Goal: Task Accomplishment & Management: Use online tool/utility

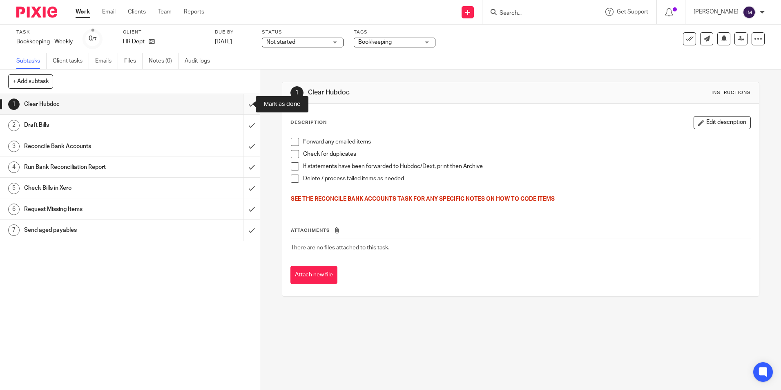
click at [242, 105] on input "submit" at bounding box center [130, 104] width 260 height 20
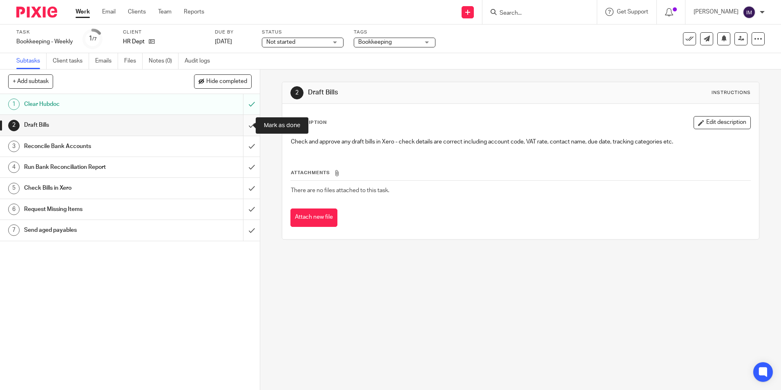
click at [242, 127] on input "submit" at bounding box center [130, 125] width 260 height 20
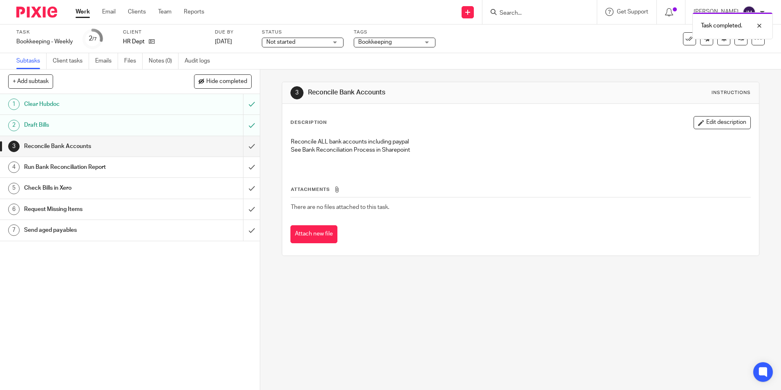
click at [144, 149] on h1 "Reconcile Bank Accounts" at bounding box center [94, 146] width 141 height 12
click at [244, 151] on input "submit" at bounding box center [130, 146] width 260 height 20
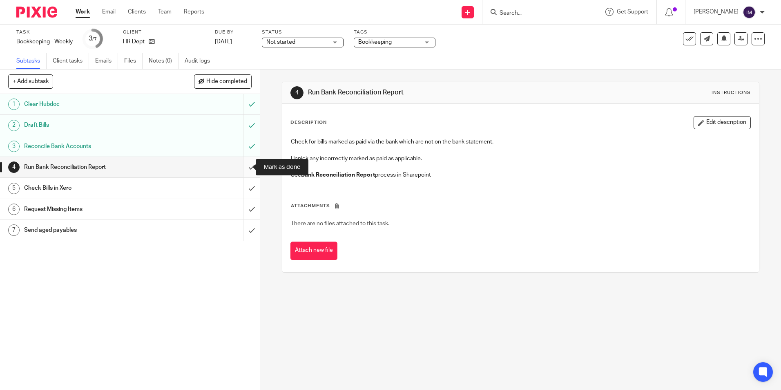
click at [243, 165] on input "submit" at bounding box center [130, 167] width 260 height 20
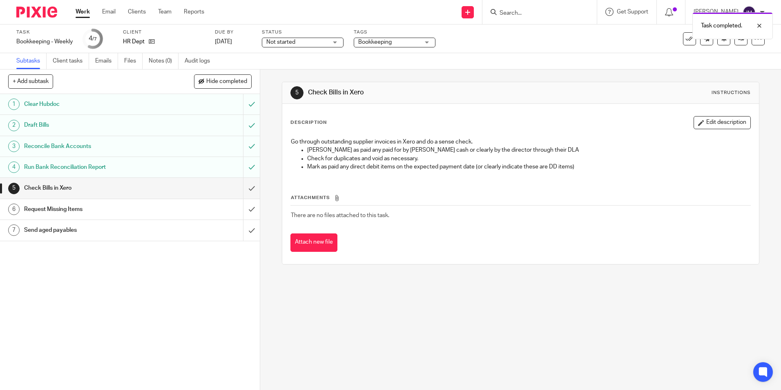
click at [177, 182] on div "Check Bills in Xero" at bounding box center [129, 188] width 211 height 12
click at [244, 192] on input "submit" at bounding box center [130, 188] width 260 height 20
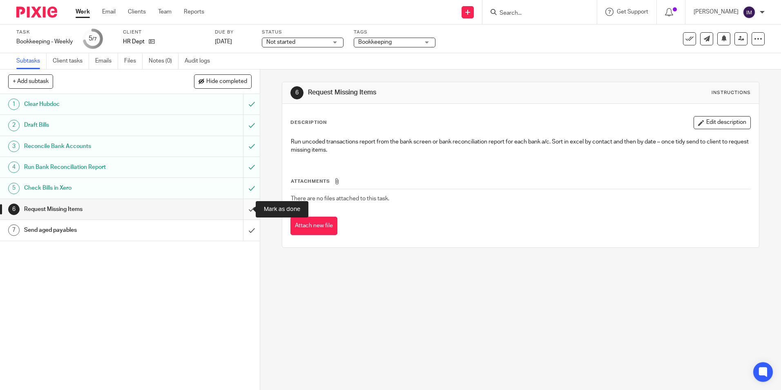
click at [241, 210] on input "submit" at bounding box center [130, 209] width 260 height 20
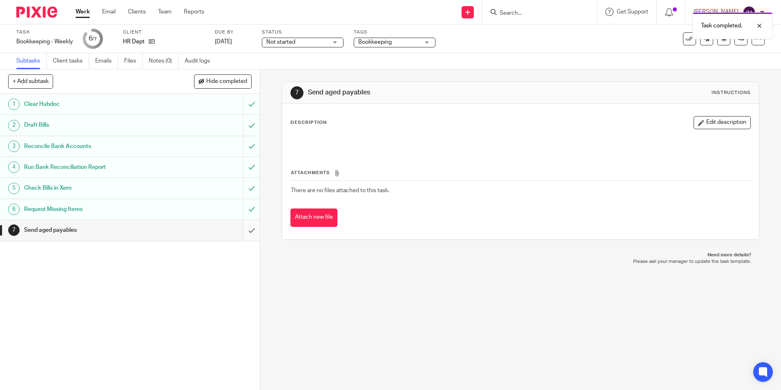
click at [246, 233] on input "submit" at bounding box center [130, 230] width 260 height 20
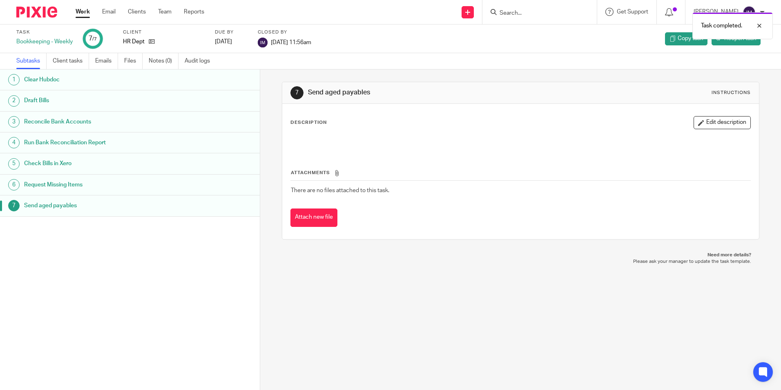
click at [85, 14] on link "Work" at bounding box center [83, 12] width 14 height 8
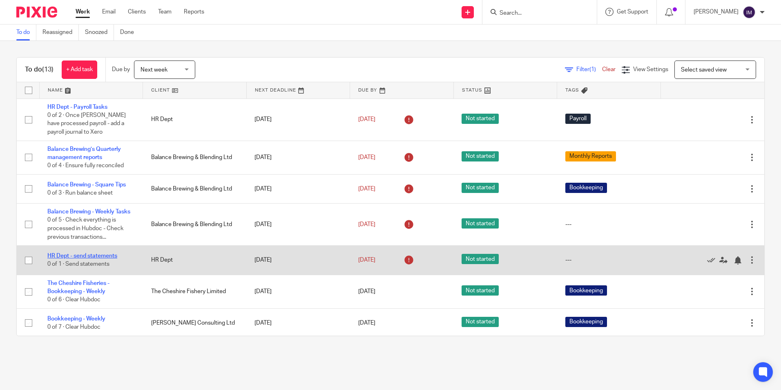
click at [92, 255] on link "HR Dept - send statements" at bounding box center [82, 256] width 70 height 6
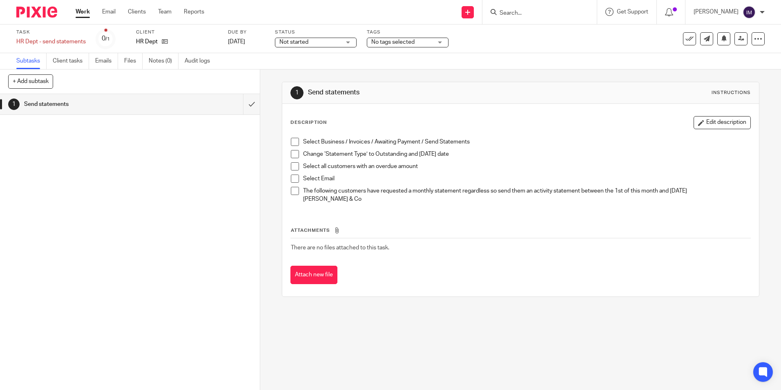
click at [293, 144] on span at bounding box center [295, 142] width 8 height 8
click at [294, 156] on span at bounding box center [295, 154] width 8 height 8
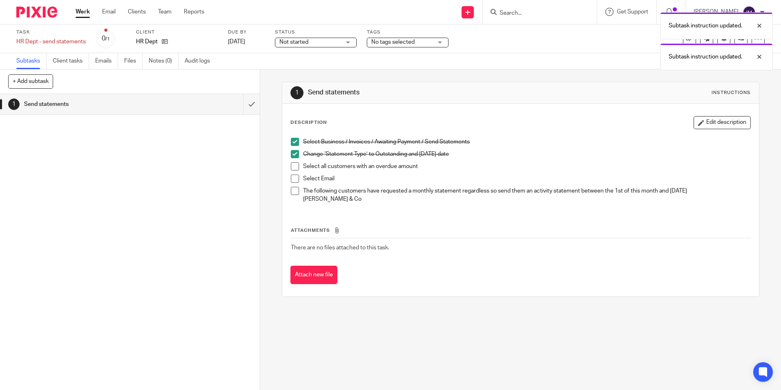
click at [294, 166] on span at bounding box center [295, 166] width 8 height 8
click at [293, 177] on span at bounding box center [295, 179] width 8 height 8
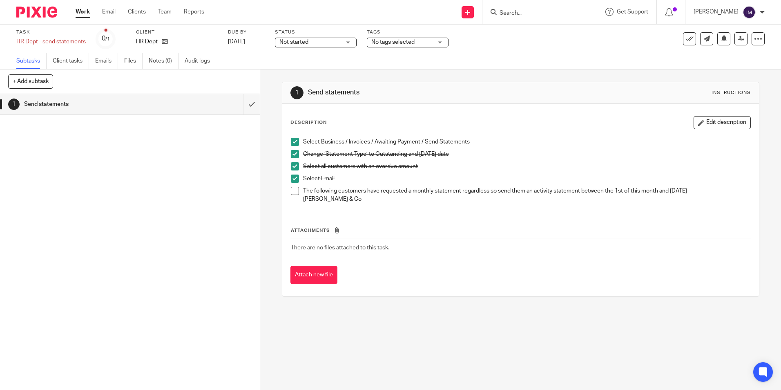
click at [295, 194] on span at bounding box center [295, 191] width 8 height 8
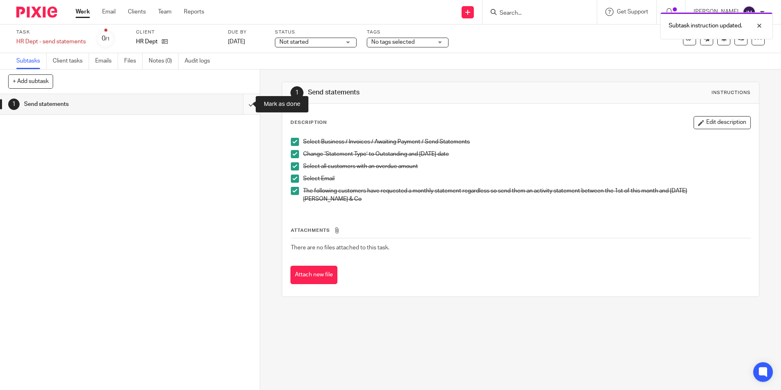
click at [243, 105] on input "submit" at bounding box center [130, 104] width 260 height 20
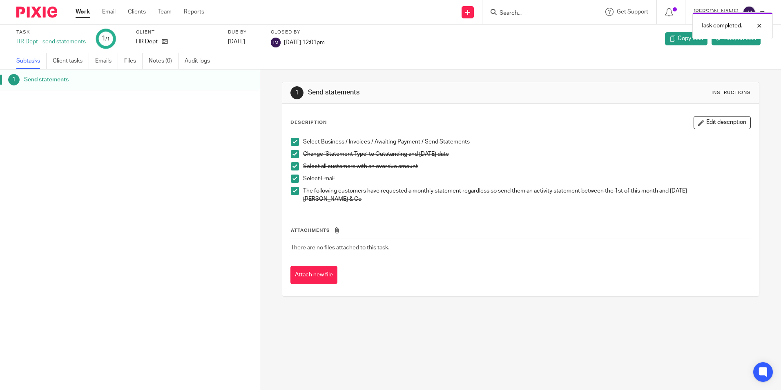
click at [83, 13] on link "Work" at bounding box center [83, 12] width 14 height 8
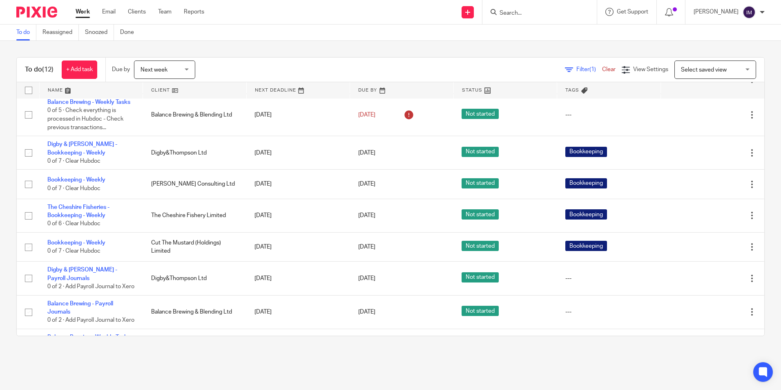
scroll to position [123, 0]
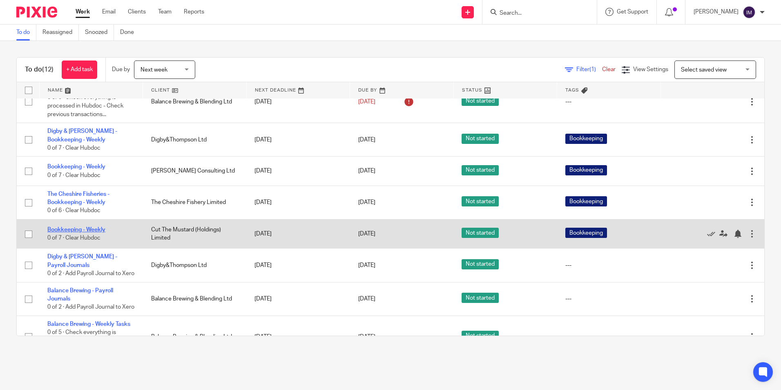
click at [81, 228] on link "Bookkeeping - Weekly" at bounding box center [76, 230] width 58 height 6
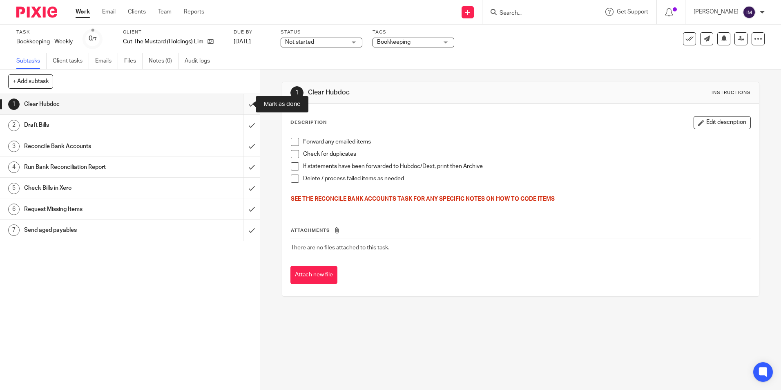
click at [243, 104] on input "submit" at bounding box center [130, 104] width 260 height 20
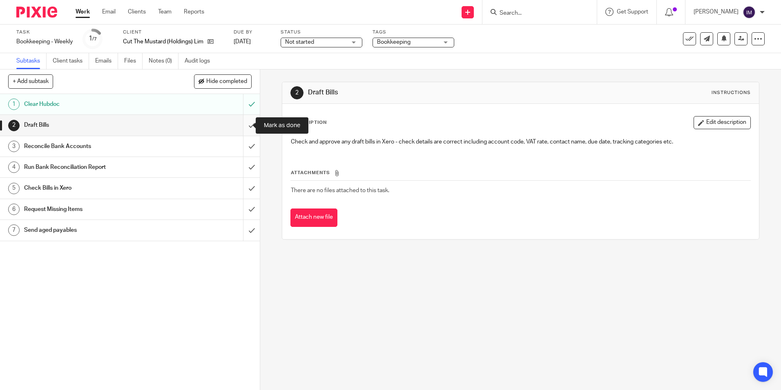
click at [242, 127] on input "submit" at bounding box center [130, 125] width 260 height 20
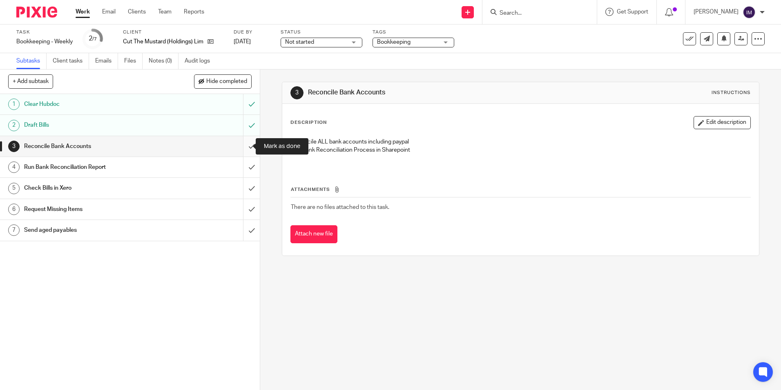
click at [245, 146] on input "submit" at bounding box center [130, 146] width 260 height 20
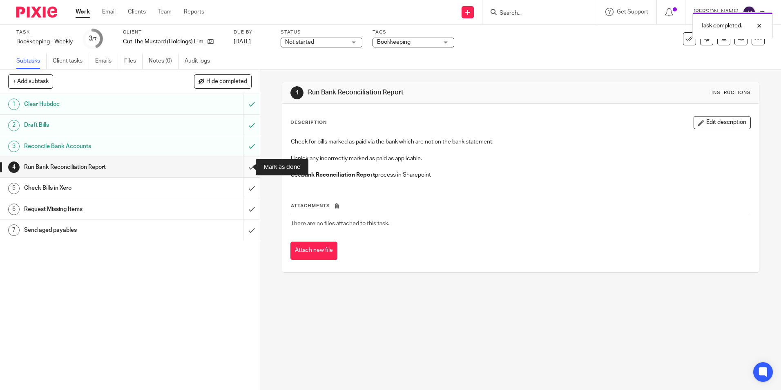
click at [246, 168] on input "submit" at bounding box center [130, 167] width 260 height 20
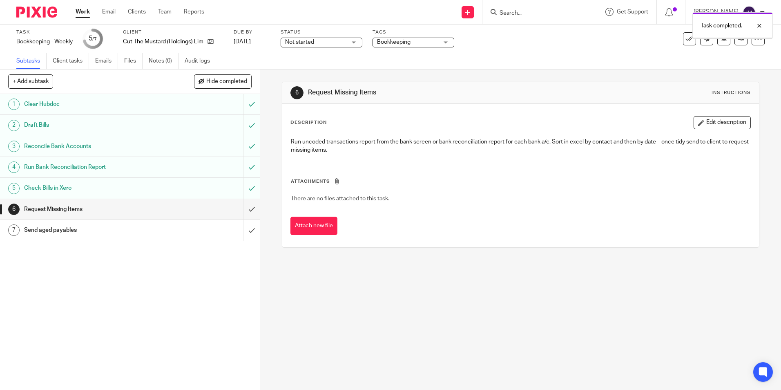
click at [243, 210] on input "submit" at bounding box center [130, 209] width 260 height 20
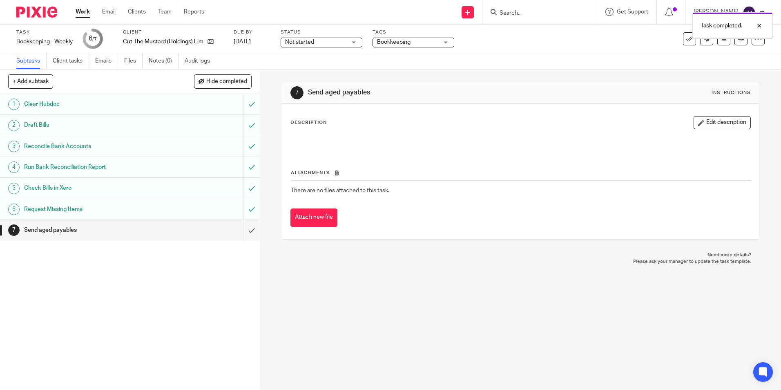
click at [244, 232] on input "submit" at bounding box center [130, 230] width 260 height 20
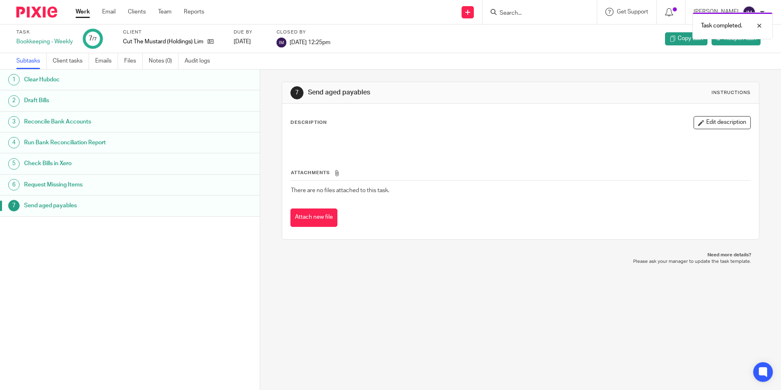
click at [86, 9] on link "Work" at bounding box center [83, 12] width 14 height 8
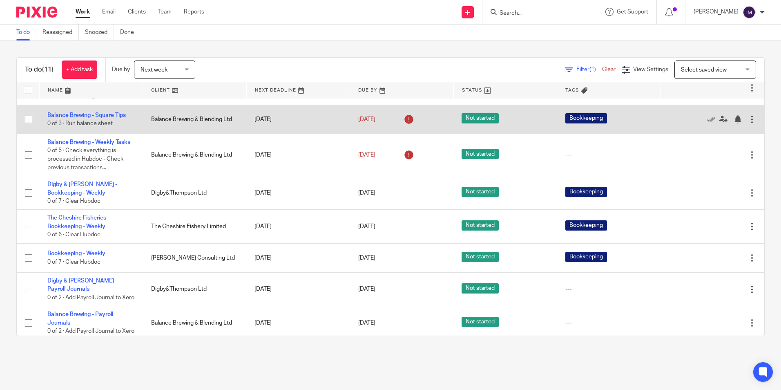
scroll to position [82, 0]
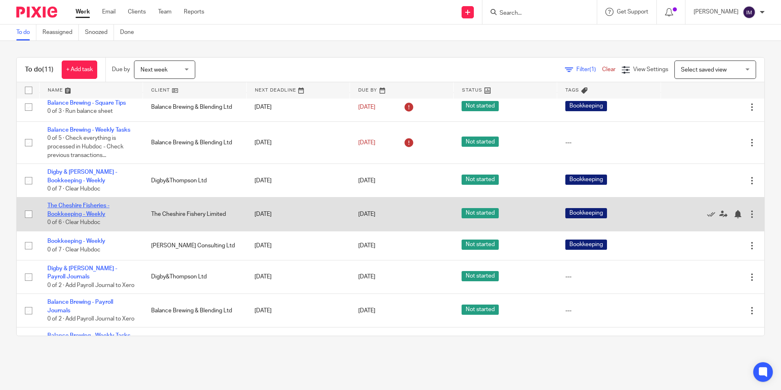
click at [84, 207] on link "The Cheshire Fisheries - Bookkeeping - Weekly" at bounding box center [78, 210] width 62 height 14
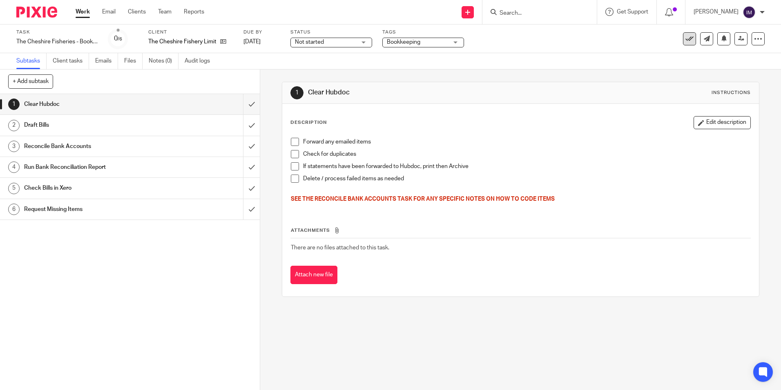
click at [686, 36] on icon at bounding box center [690, 39] width 8 height 8
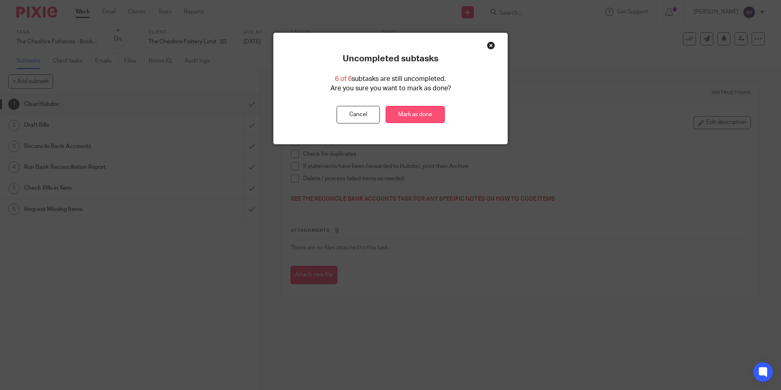
click at [410, 117] on link "Mark as done" at bounding box center [415, 115] width 59 height 18
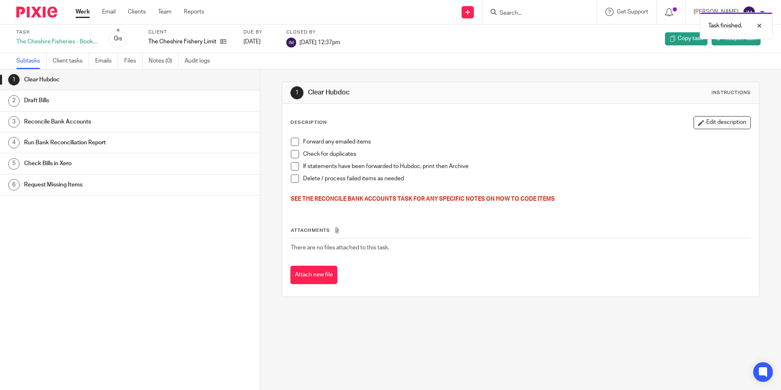
click at [86, 13] on link "Work" at bounding box center [83, 12] width 14 height 8
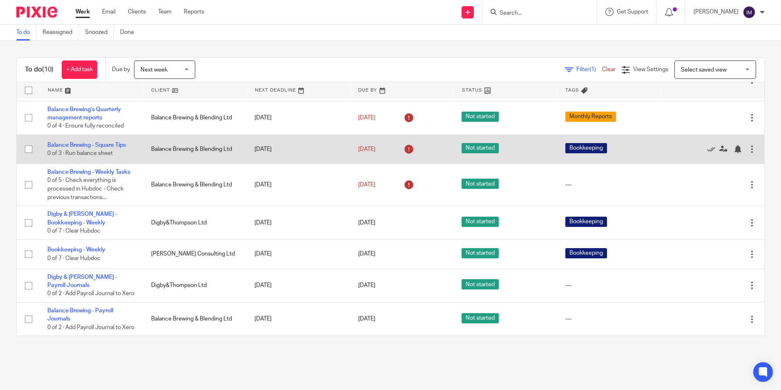
scroll to position [41, 0]
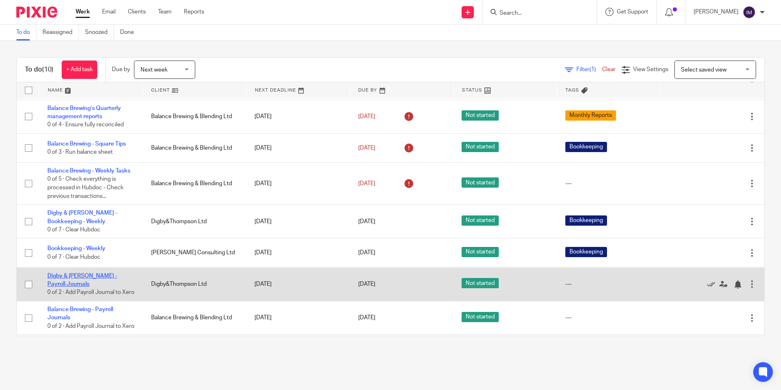
click at [81, 277] on link "Digby & [PERSON_NAME] - Payroll Journals" at bounding box center [82, 280] width 70 height 14
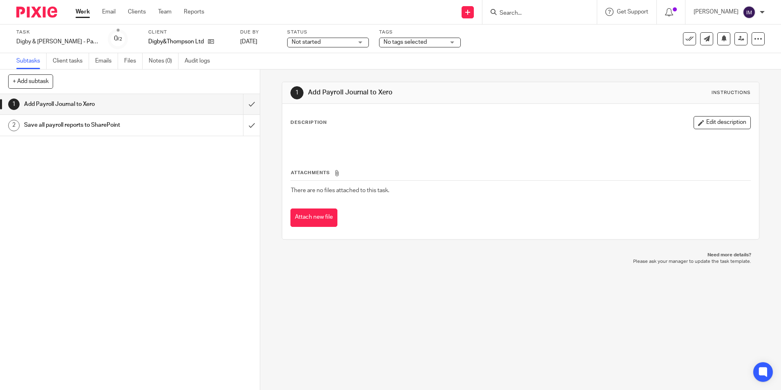
click at [82, 126] on h1 "Save all payroll reports to SharePoint" at bounding box center [94, 125] width 141 height 12
click at [90, 102] on h1 "Add Payroll Journal to Xero" at bounding box center [94, 104] width 141 height 12
click at [79, 12] on link "Work" at bounding box center [83, 12] width 14 height 8
